Goal: Task Accomplishment & Management: Manage account settings

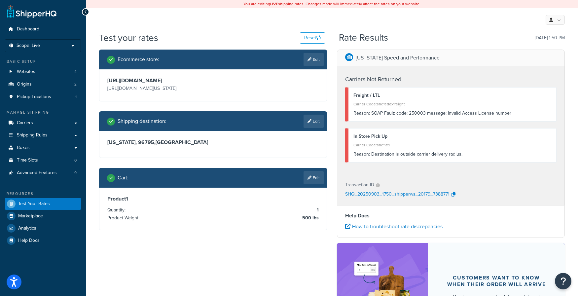
click at [193, 146] on h3 "Hawaii, 96795 , United States" at bounding box center [213, 142] width 212 height 7
click at [315, 128] on link "Edit" at bounding box center [314, 121] width 20 height 13
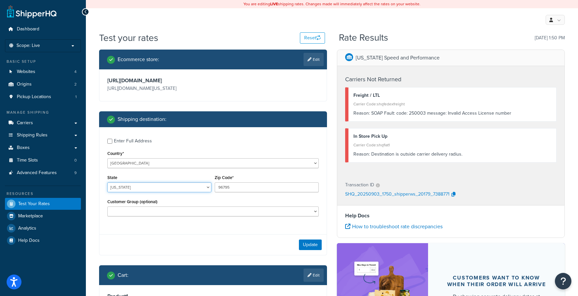
click at [156, 192] on select "Alabama Alaska American Samoa Arizona Arkansas Armed Forces Americas Armed Forc…" at bounding box center [159, 187] width 104 height 10
select select "NJ"
click at [107, 192] on select "Alabama Alaska American Samoa Arizona Arkansas Armed Forces Americas Armed Forc…" at bounding box center [159, 187] width 104 height 10
click at [233, 192] on input "96795" at bounding box center [267, 187] width 104 height 10
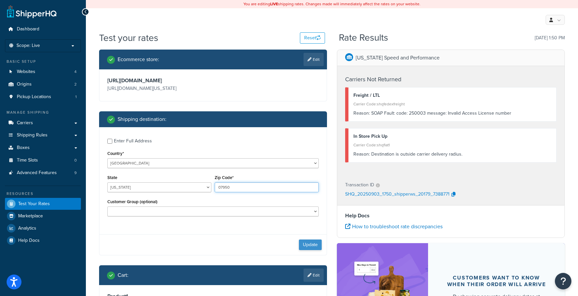
type input "07950"
click at [309, 250] on button "Update" at bounding box center [310, 245] width 23 height 11
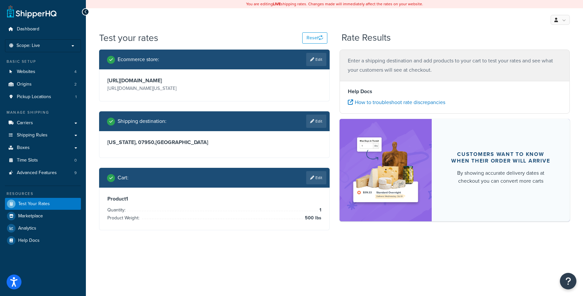
click at [424, 63] on p "Enter a shipping destination and add products to your cart to test your rates a…" at bounding box center [455, 65] width 214 height 19
click at [320, 181] on link "Edit" at bounding box center [316, 177] width 20 height 13
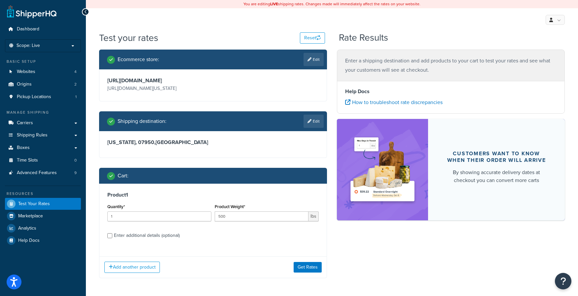
scroll to position [33, 0]
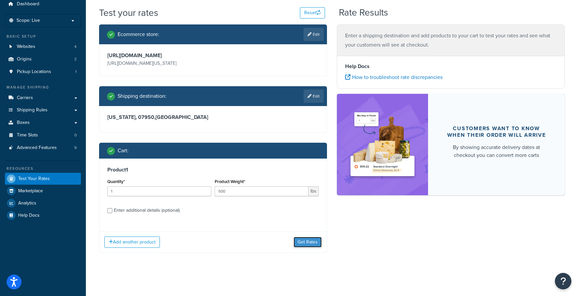
click at [308, 243] on button "Get Rates" at bounding box center [308, 242] width 28 height 11
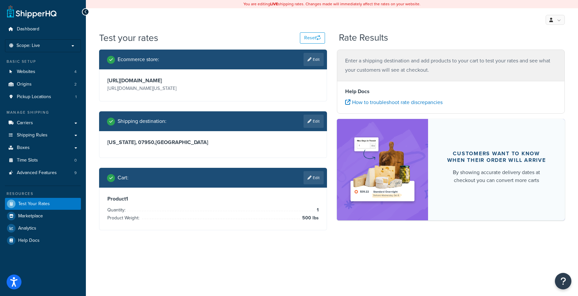
scroll to position [0, 0]
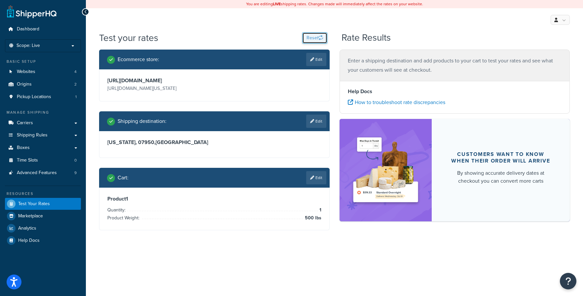
click at [317, 36] on button "Reset" at bounding box center [314, 37] width 25 height 11
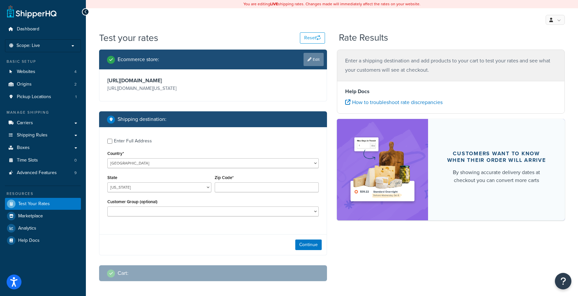
click at [319, 60] on link "Edit" at bounding box center [314, 59] width 20 height 13
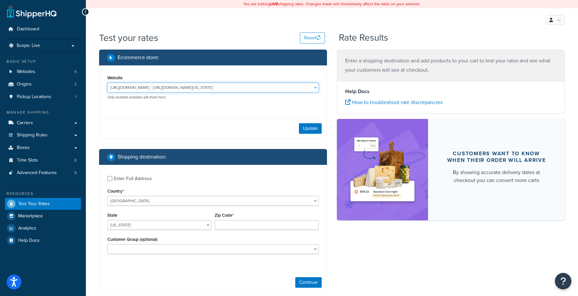
click at [315, 90] on select "http://mcstaging2.rcimetalworks.com/ - https://mcstaging2.texas-speed.com/check…" at bounding box center [213, 88] width 212 height 10
select select "bd4750d74578c5f06571c96295b2fae1"
click at [107, 83] on select "http://mcstaging2.rcimetalworks.com/ - https://mcstaging2.texas-speed.com/check…" at bounding box center [213, 88] width 212 height 10
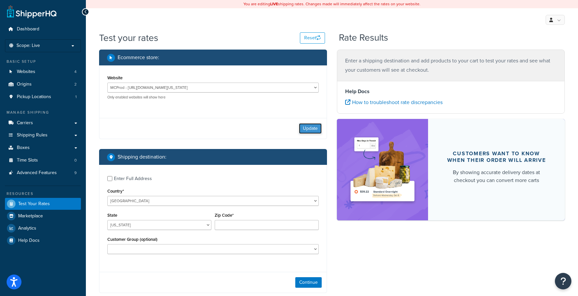
click at [314, 129] on button "Update" at bounding box center [310, 128] width 23 height 11
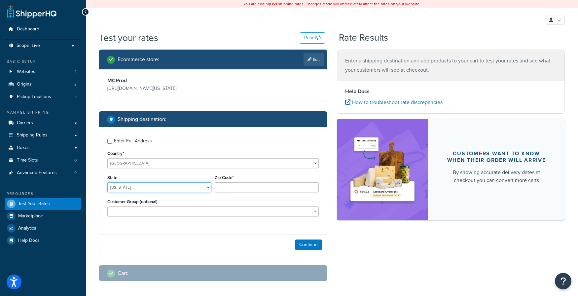
click at [194, 188] on select "Alabama Alaska American Samoa Arizona Arkansas Armed Forces Americas Armed Forc…" at bounding box center [159, 187] width 104 height 10
select select "NJ"
click at [107, 183] on select "Alabama Alaska American Samoa Arizona Arkansas Armed Forces Americas Armed Forc…" at bounding box center [159, 187] width 104 height 10
click at [231, 185] on input "Zip Code*" at bounding box center [267, 187] width 104 height 10
type input "07950"
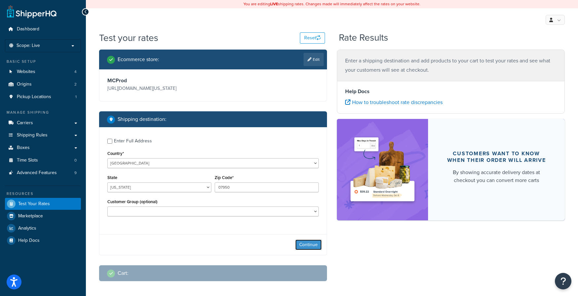
click at [303, 244] on button "Continue" at bounding box center [308, 245] width 26 height 11
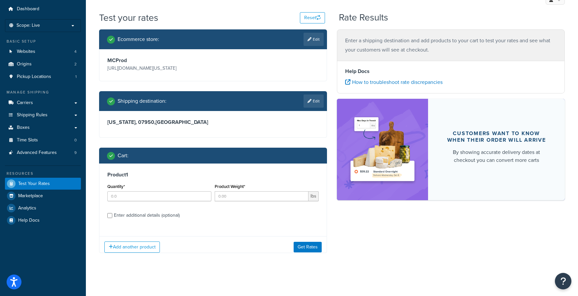
scroll to position [23, 0]
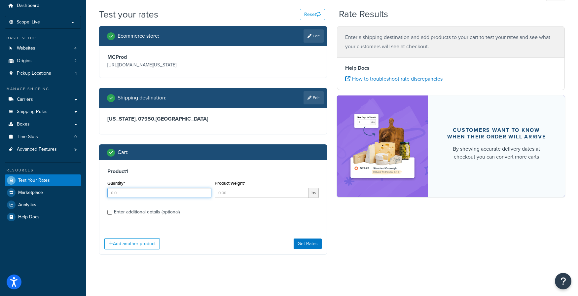
click at [202, 194] on input "Quantity*" at bounding box center [159, 193] width 104 height 10
type input "1"
click at [204, 192] on input "1" at bounding box center [159, 193] width 104 height 10
click at [246, 192] on input "Product Weight*" at bounding box center [262, 193] width 94 height 10
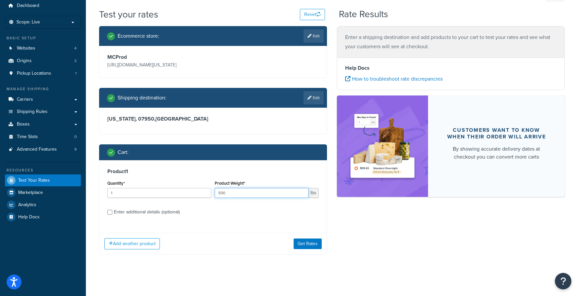
type input "500"
click at [256, 208] on label "Enter additional details (optional)" at bounding box center [216, 211] width 205 height 11
click at [112, 210] on input "Enter additional details (optional)" at bounding box center [109, 212] width 5 height 5
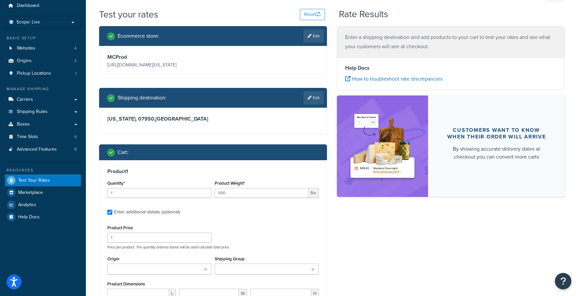
click at [165, 214] on div "Enter additional details (optional)" at bounding box center [147, 212] width 66 height 9
click at [112, 214] on input "Enter additional details (optional)" at bounding box center [109, 212] width 5 height 5
checkbox input "false"
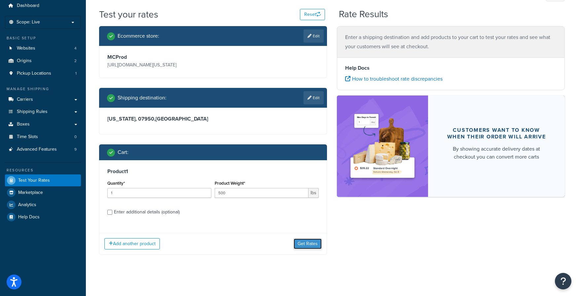
click at [305, 243] on button "Get Rates" at bounding box center [308, 244] width 28 height 11
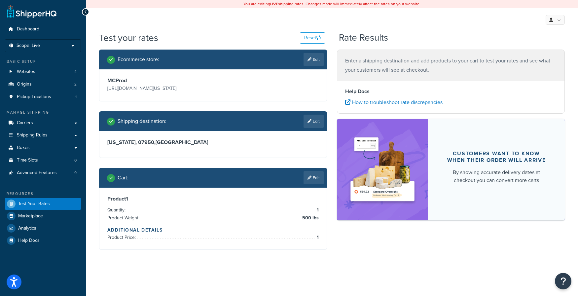
scroll to position [0, 0]
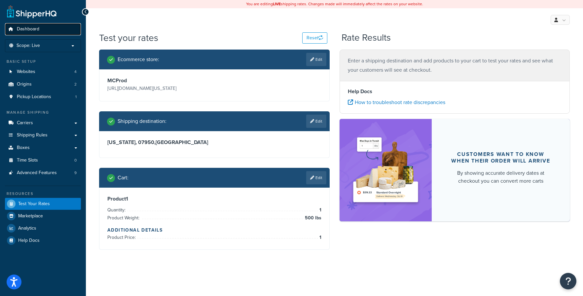
click at [25, 27] on span "Dashboard" at bounding box center [28, 29] width 22 height 6
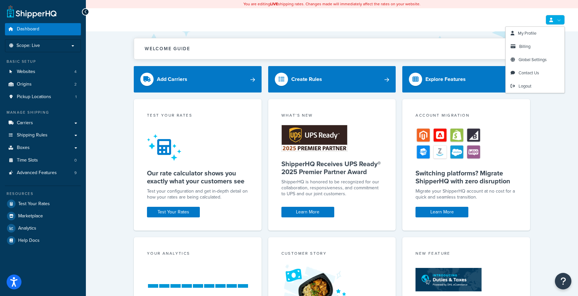
click at [554, 17] on link at bounding box center [555, 20] width 19 height 10
click at [525, 86] on span "Logout" at bounding box center [525, 86] width 13 height 6
click at [561, 18] on link at bounding box center [555, 20] width 19 height 10
click at [526, 86] on span "Logout" at bounding box center [525, 86] width 13 height 6
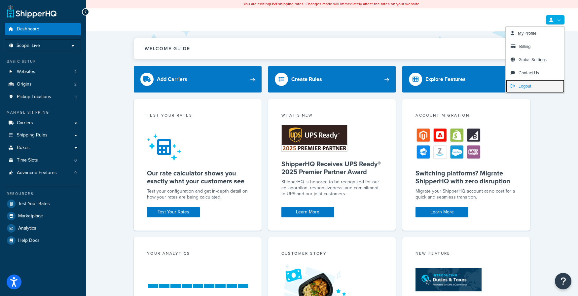
click at [526, 86] on span "Logout" at bounding box center [525, 86] width 13 height 6
click at [519, 85] on link "Logout" at bounding box center [535, 86] width 59 height 13
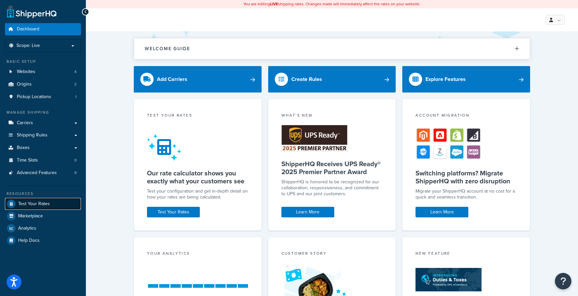
click at [35, 202] on span "Test Your Rates" at bounding box center [34, 204] width 32 height 6
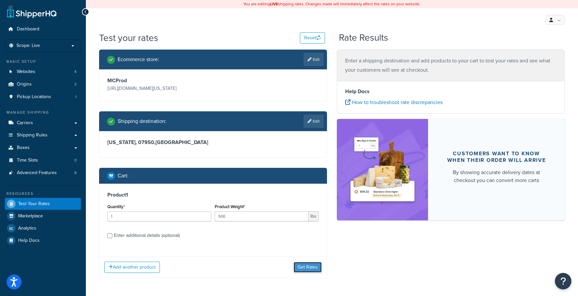
click at [313, 271] on button "Get Rates" at bounding box center [308, 267] width 28 height 11
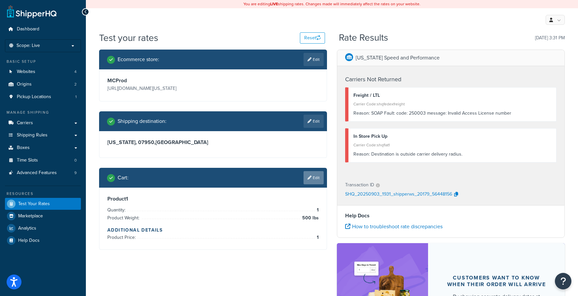
click at [316, 178] on link "Edit" at bounding box center [314, 177] width 20 height 13
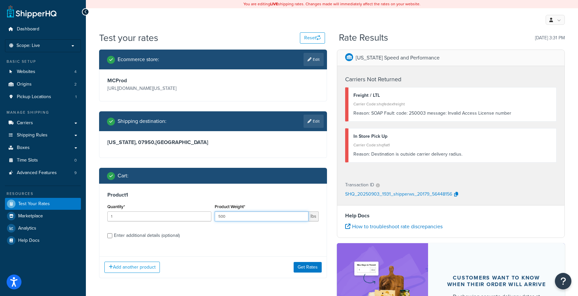
click at [247, 217] on input "500" at bounding box center [262, 217] width 94 height 10
type input "443"
click at [305, 267] on button "Get Rates" at bounding box center [308, 267] width 28 height 11
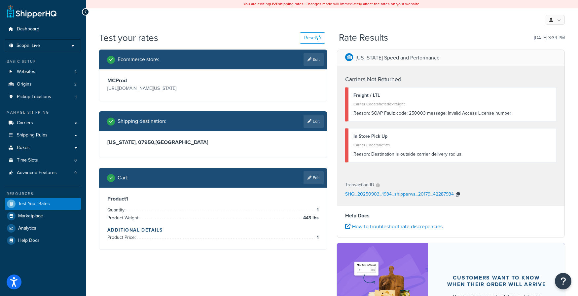
click at [459, 196] on icon "button" at bounding box center [458, 194] width 4 height 5
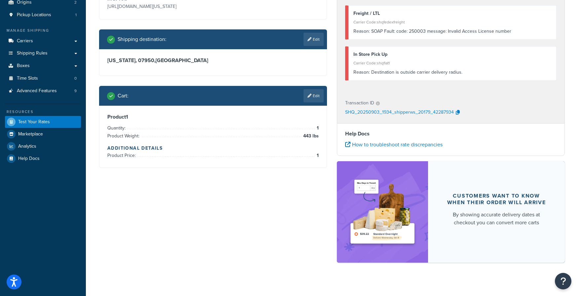
scroll to position [89, 0]
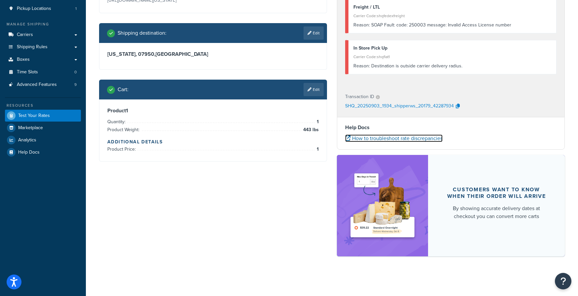
click at [410, 137] on link "How to troubleshoot rate discrepancies" at bounding box center [394, 139] width 98 height 8
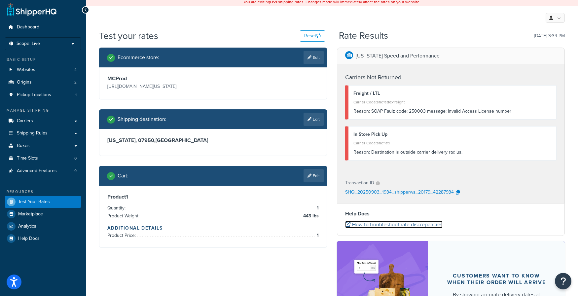
scroll to position [0, 0]
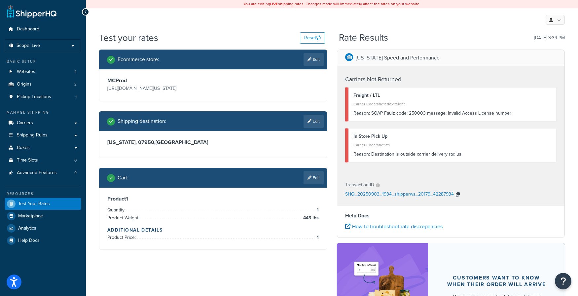
click at [457, 194] on icon "button" at bounding box center [458, 194] width 4 height 5
click at [316, 179] on link "Edit" at bounding box center [314, 177] width 20 height 13
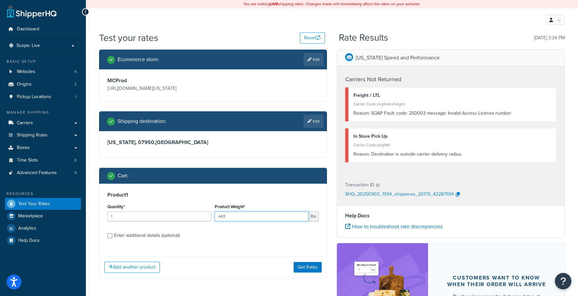
click at [293, 217] on input "443" at bounding box center [262, 217] width 94 height 10
drag, startPoint x: 293, startPoint y: 217, endPoint x: 189, endPoint y: 211, distance: 104.0
click at [189, 211] on div "Quantity* 1 Product Weight* 443 lbs" at bounding box center [213, 214] width 215 height 24
type input "400"
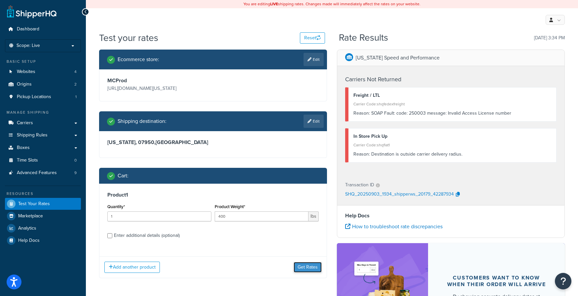
click at [307, 267] on button "Get Rates" at bounding box center [308, 267] width 28 height 11
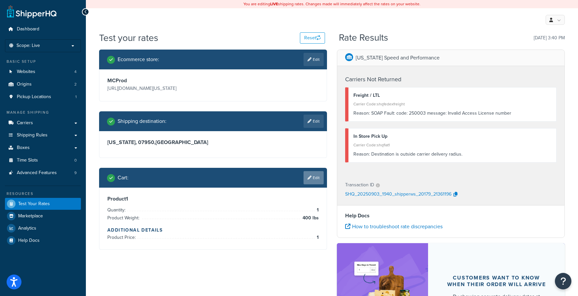
click at [320, 174] on link "Edit" at bounding box center [314, 177] width 20 height 13
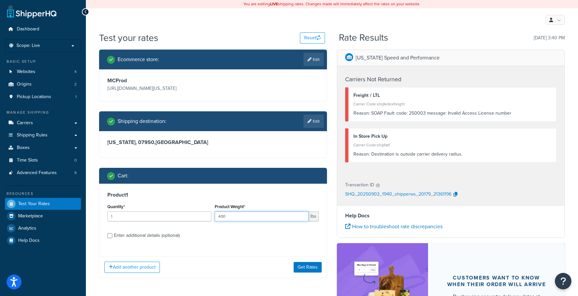
drag, startPoint x: 244, startPoint y: 218, endPoint x: 203, endPoint y: 217, distance: 41.3
click at [203, 217] on div "Quantity* 1 Product Weight* 400 lbs" at bounding box center [213, 214] width 215 height 24
type input "90"
click at [310, 268] on button "Get Rates" at bounding box center [308, 267] width 28 height 11
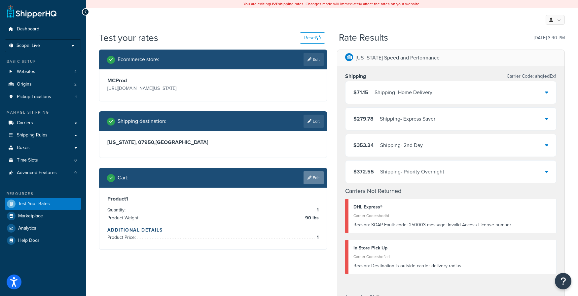
click at [317, 176] on link "Edit" at bounding box center [314, 177] width 20 height 13
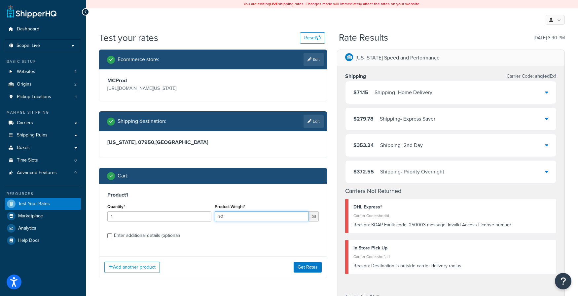
click at [285, 215] on input "90" at bounding box center [262, 217] width 94 height 10
type input "140"
click at [306, 265] on button "Get Rates" at bounding box center [308, 267] width 28 height 11
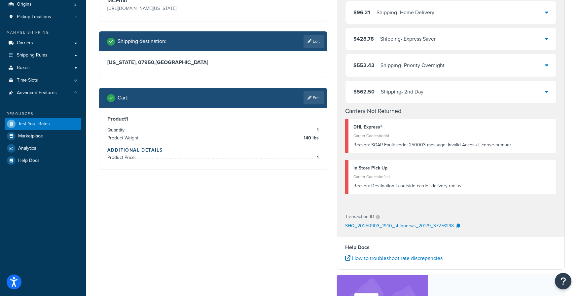
scroll to position [68, 0]
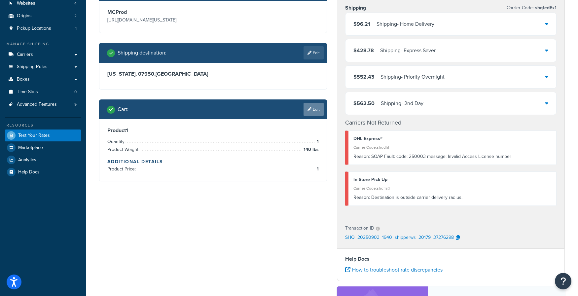
click at [313, 109] on link "Edit" at bounding box center [314, 109] width 20 height 13
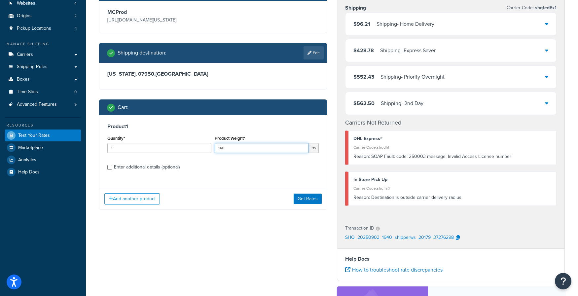
click at [269, 147] on input "140" at bounding box center [262, 148] width 94 height 10
type input "180"
click at [305, 197] on button "Get Rates" at bounding box center [308, 199] width 28 height 11
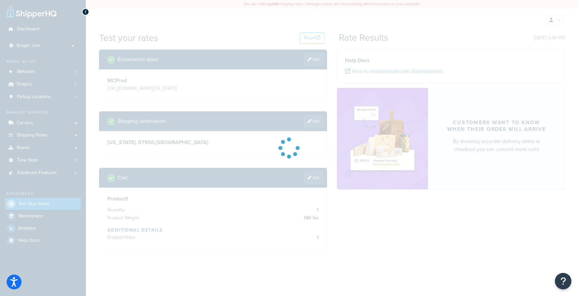
scroll to position [0, 0]
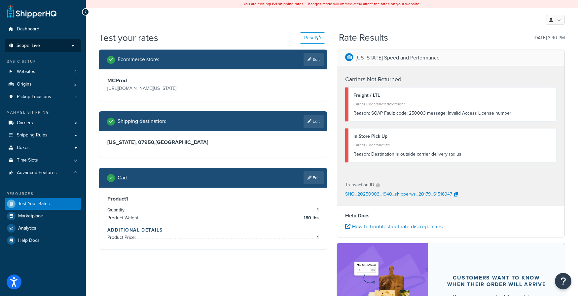
click at [75, 42] on li "Scope: Live" at bounding box center [43, 45] width 76 height 13
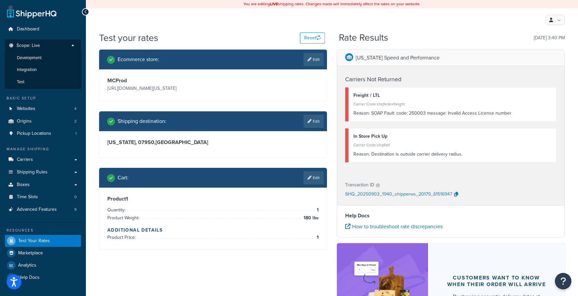
click at [75, 42] on li "Scope: Live Development Integration Test" at bounding box center [43, 64] width 76 height 50
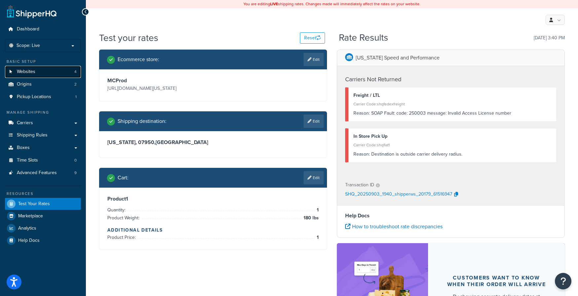
click at [77, 71] on link "Websites 4" at bounding box center [43, 72] width 76 height 12
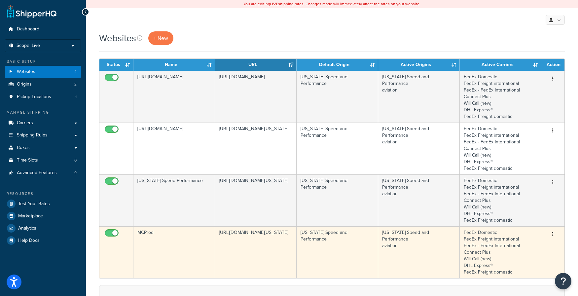
click at [183, 234] on td "MCProd" at bounding box center [175, 252] width 82 height 52
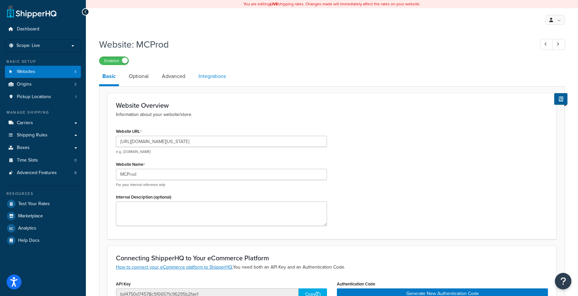
click at [206, 76] on link "Integrations" at bounding box center [212, 76] width 34 height 16
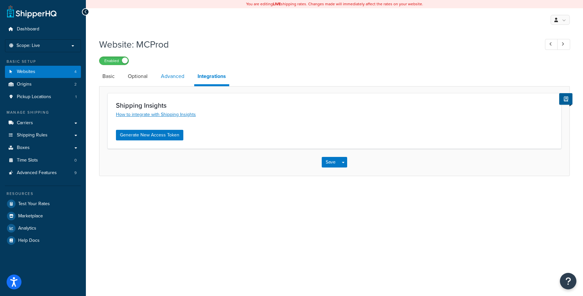
click at [176, 76] on link "Advanced" at bounding box center [173, 76] width 30 height 16
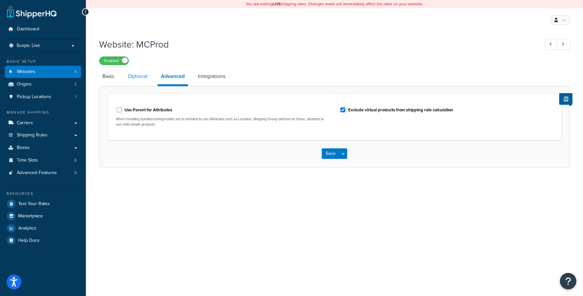
click at [137, 75] on link "Optional" at bounding box center [138, 76] width 26 height 16
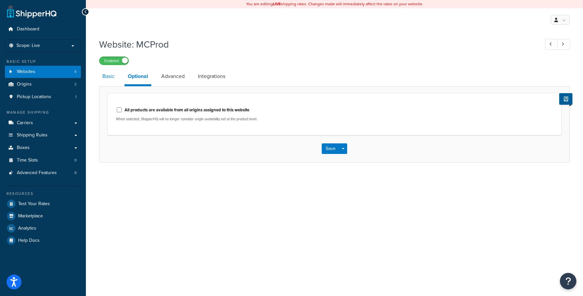
click at [106, 77] on link "Basic" at bounding box center [108, 76] width 19 height 16
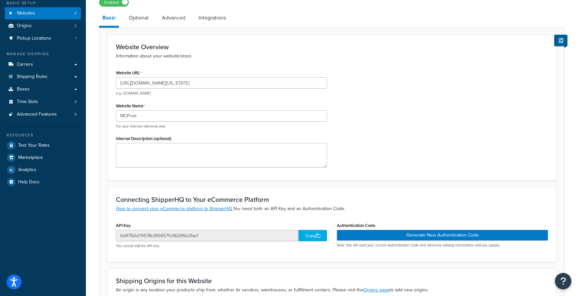
scroll to position [35, 0]
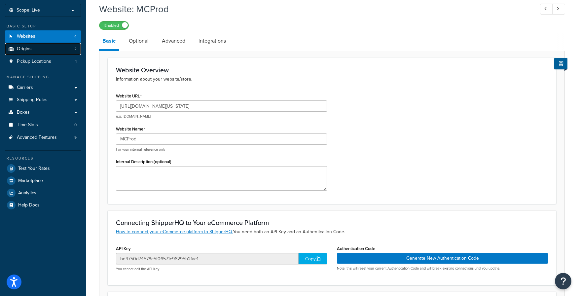
click at [65, 50] on link "Origins 2" at bounding box center [43, 49] width 76 height 12
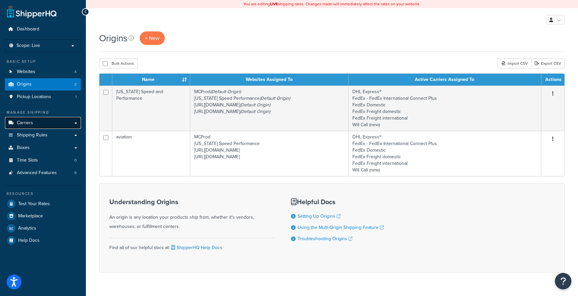
click at [74, 123] on link "Carriers" at bounding box center [43, 123] width 76 height 12
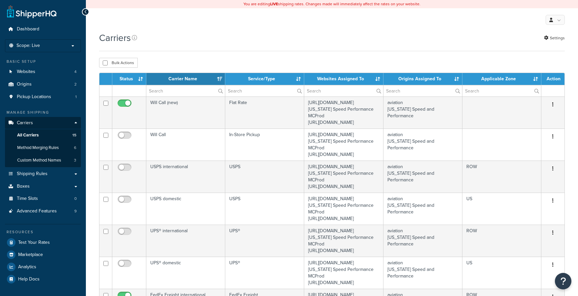
select select "15"
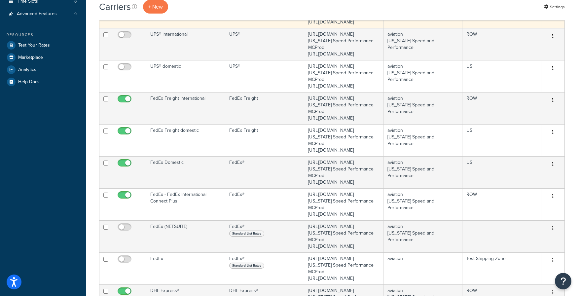
scroll to position [231, 0]
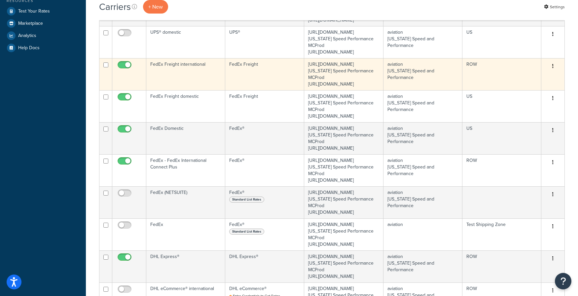
click at [553, 68] on icon "button" at bounding box center [553, 66] width 1 height 5
click at [516, 158] on link "Edit" at bounding box center [526, 159] width 52 height 14
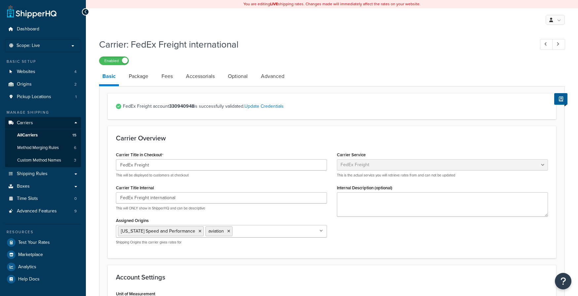
select select "fedExFreight"
click at [274, 105] on link "Update Credentials" at bounding box center [264, 106] width 39 height 7
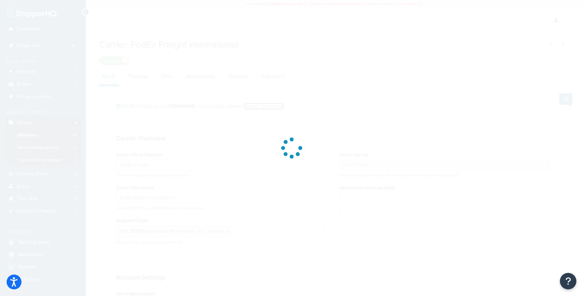
select select "SKID"
select select "US"
select select "TX"
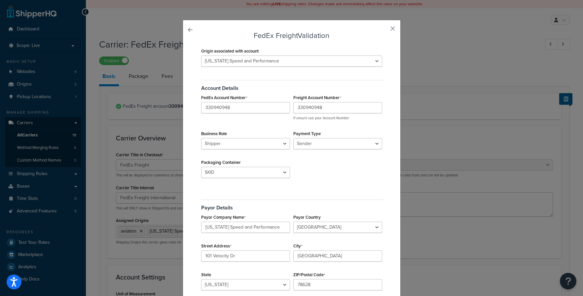
click at [384, 30] on button "button" at bounding box center [383, 31] width 2 height 2
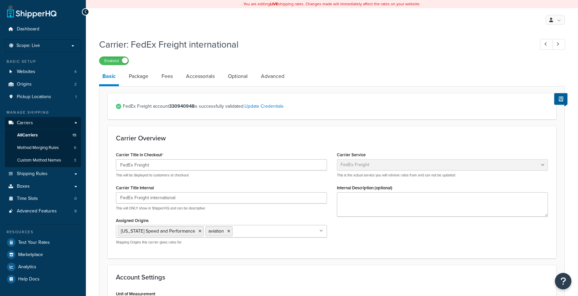
select select "fedExFreight"
click at [86, 12] on icon at bounding box center [85, 12] width 3 height 5
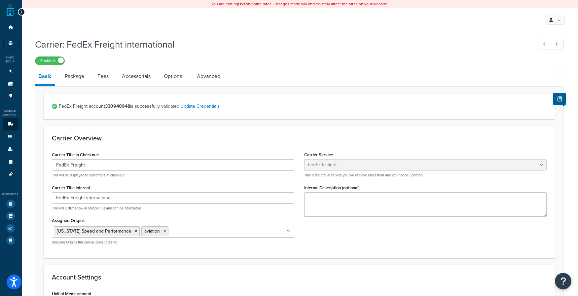
click at [22, 11] on icon at bounding box center [21, 12] width 3 height 5
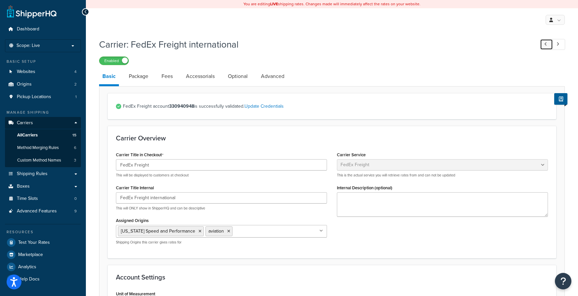
click at [547, 47] on link at bounding box center [546, 44] width 13 height 11
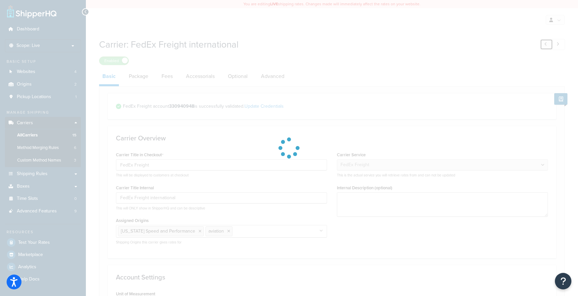
type input "UPS® international"
select select "ups"
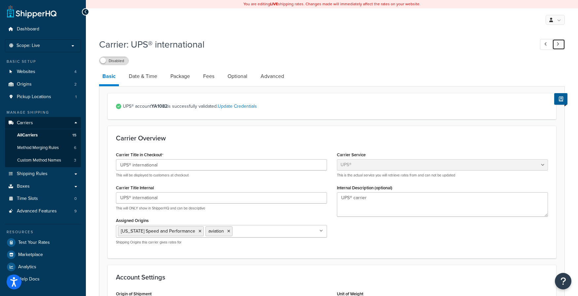
click at [561, 47] on link at bounding box center [559, 44] width 13 height 11
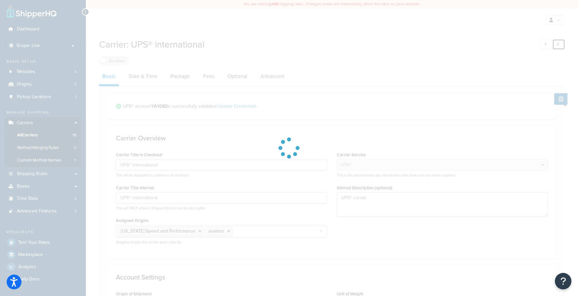
type input "FedEx Freight"
type input "FedEx Freight international"
select select "fedExFreight"
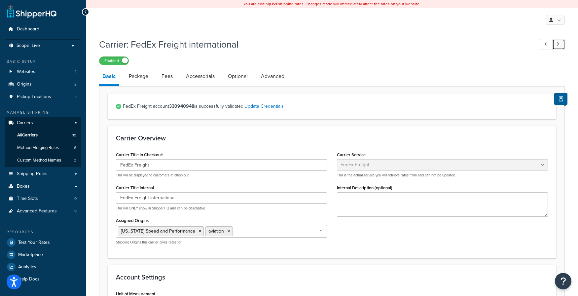
click at [561, 47] on link at bounding box center [559, 44] width 13 height 11
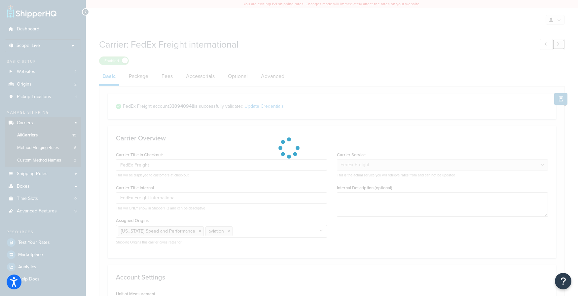
type input "FedEx International"
type input "FedEx - FedEx International Connect Plus"
select select "fedEx"
select select "REGULAR_PICKUP"
select select "YOUR_PACKAGING"
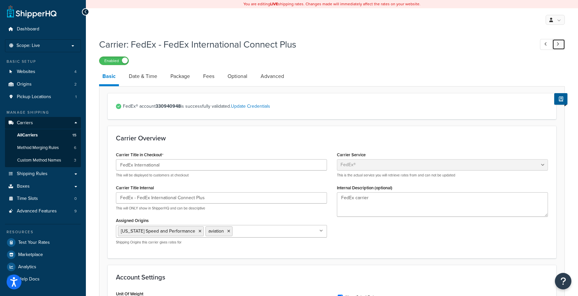
click at [561, 47] on link at bounding box center [559, 44] width 13 height 11
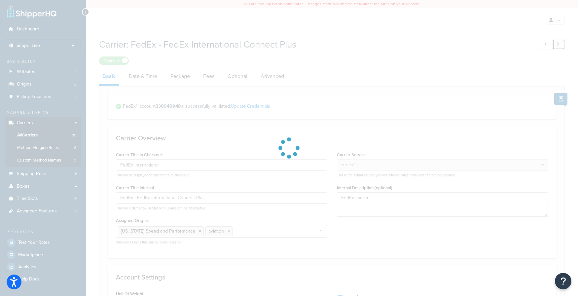
type input "DHL eCommerce®"
type input "DHL eCommerce® domestic"
select select "dhlEcommercev4"
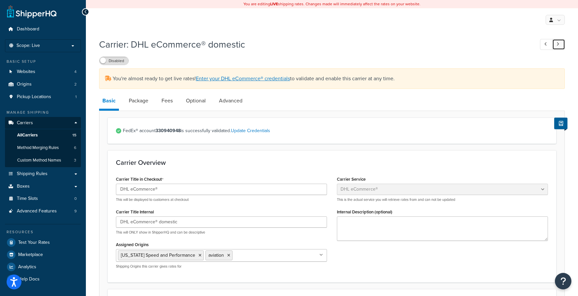
click at [561, 47] on link at bounding box center [559, 44] width 13 height 11
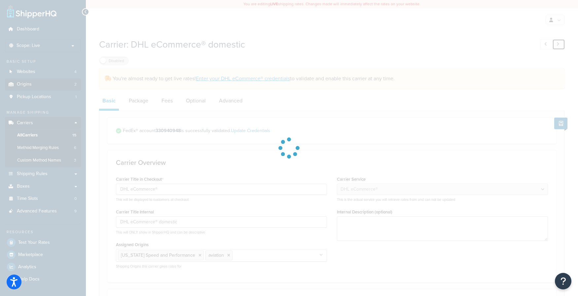
type input "DHL eCommerce® international"
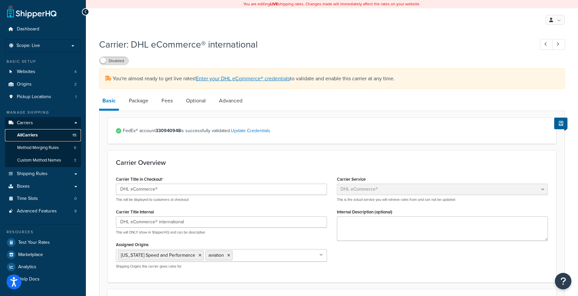
click at [50, 135] on link "All Carriers 15" at bounding box center [43, 135] width 76 height 12
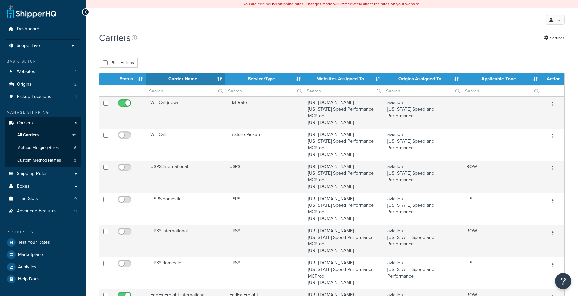
select select "15"
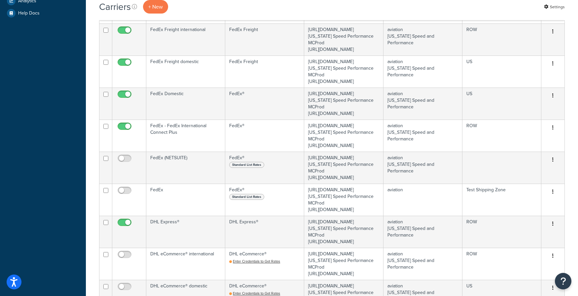
scroll to position [297, 0]
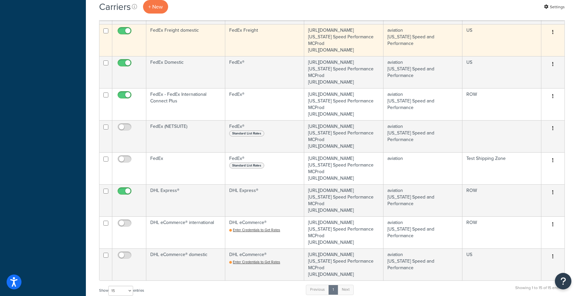
click at [553, 34] on icon "button" at bounding box center [553, 32] width 1 height 5
click at [518, 138] on link "Edit" at bounding box center [526, 139] width 52 height 14
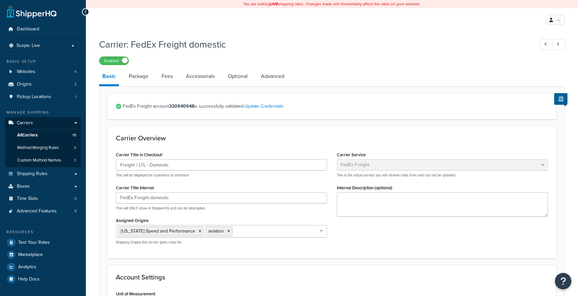
select select "fedExFreight"
click at [268, 106] on link "Update Credentials" at bounding box center [264, 106] width 39 height 7
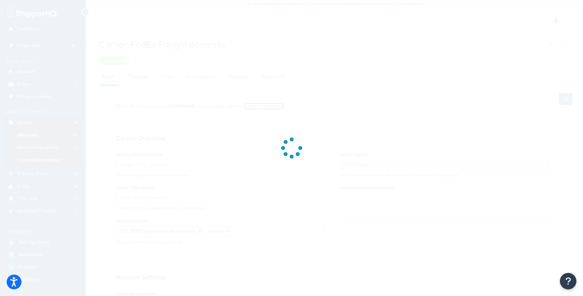
select select "THIRD_PARTY"
select select "SKID"
select select "US"
select select "[GEOGRAPHIC_DATA]"
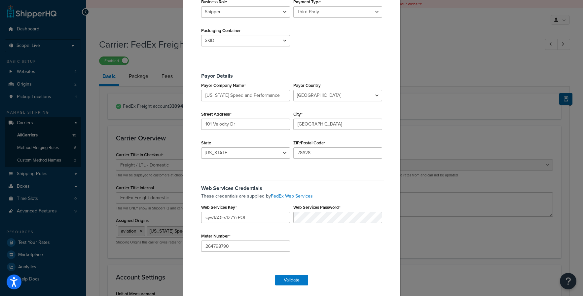
scroll to position [135, 0]
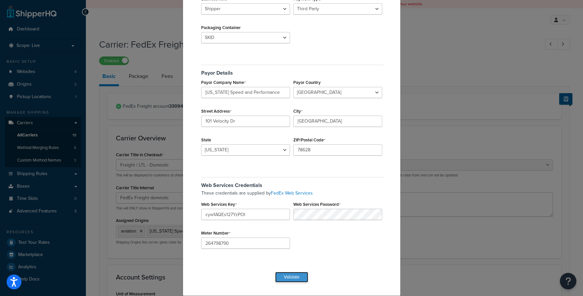
click at [287, 276] on button "Validate" at bounding box center [291, 277] width 33 height 11
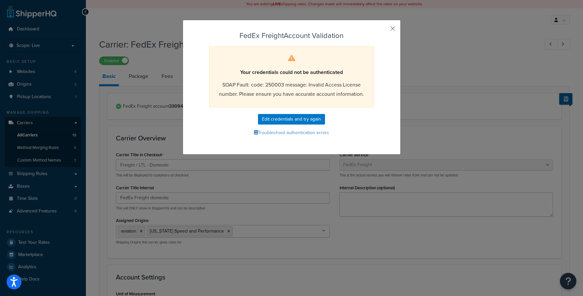
click at [384, 30] on button "button" at bounding box center [383, 31] width 2 height 2
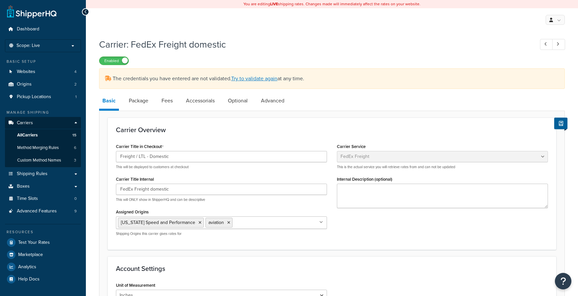
select select "fedExFreight"
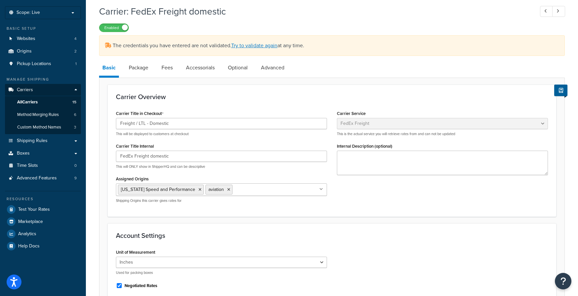
scroll to position [66, 0]
